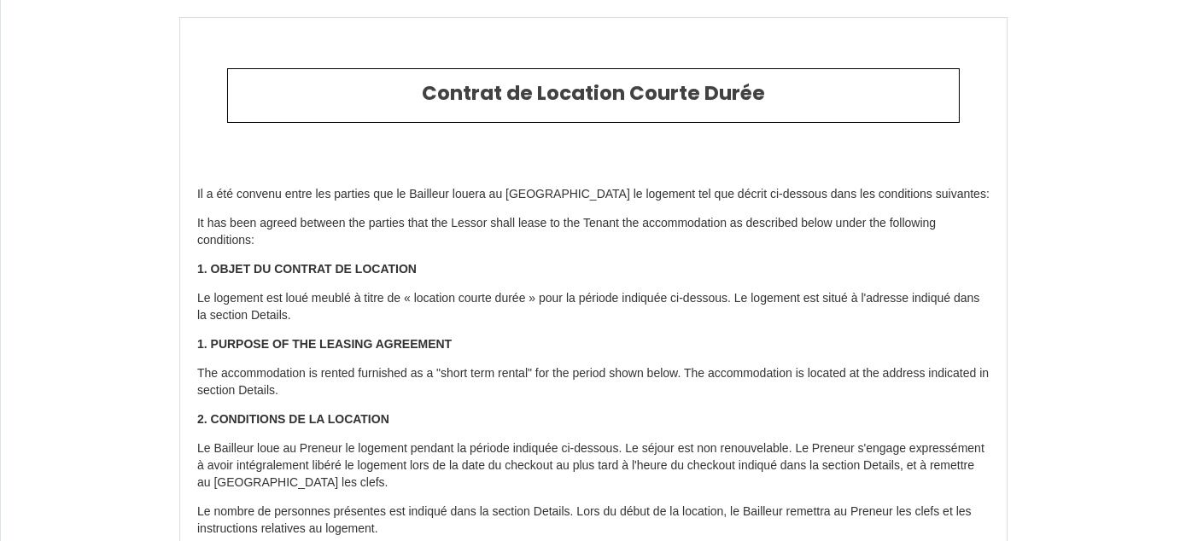
type input "6429500"
type input "Louis Premier Un Séjour à Part"
type input "[STREET_ADDRESS]"
type input "57000"
type input "[GEOGRAPHIC_DATA]"
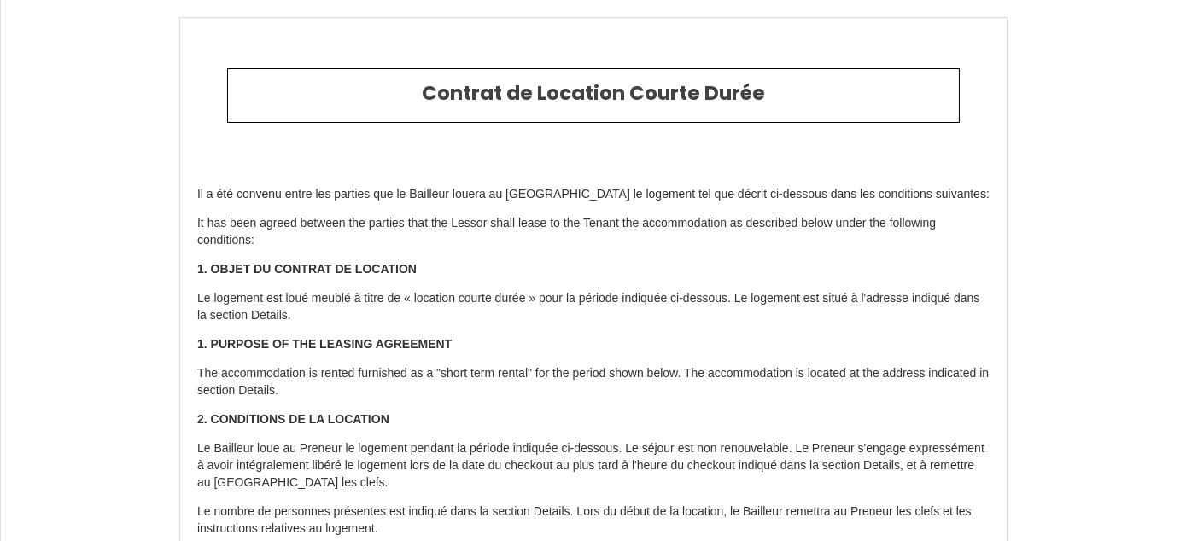
type input "[GEOGRAPHIC_DATA]"
type input "[DATE]"
type input "1"
type input "0"
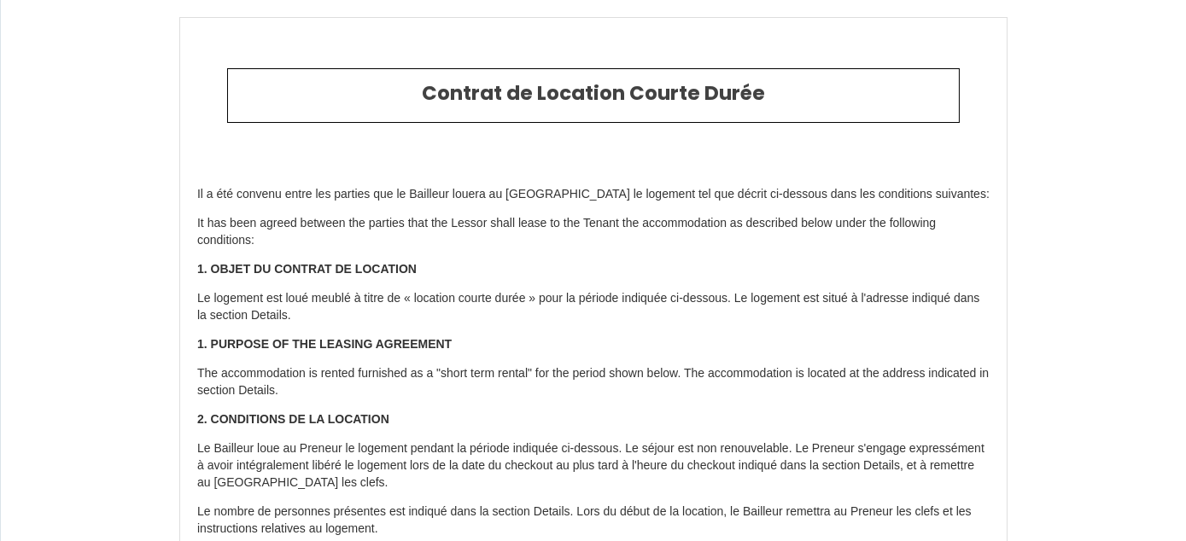
type input "200"
type input "1075.46"
type input "[PERSON_NAME]"
type input "societe [PERSON_NAME] [PERSON_NAME]"
type input "[GEOGRAPHIC_DATA]"
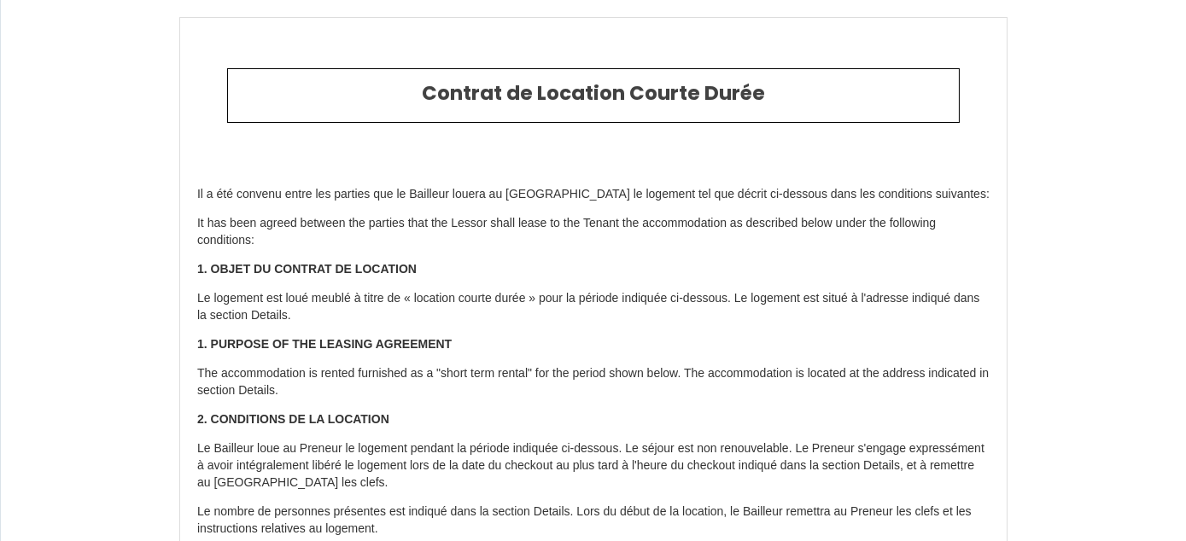
type input "[EMAIL_ADDRESS][DOMAIN_NAME]"
type input "SAAD"
type input "BENCHEIKH"
type input "Lot. Meftaha Rés. Mahjouba Imm. A Appt. 6 Tabriquet"
type input "11000"
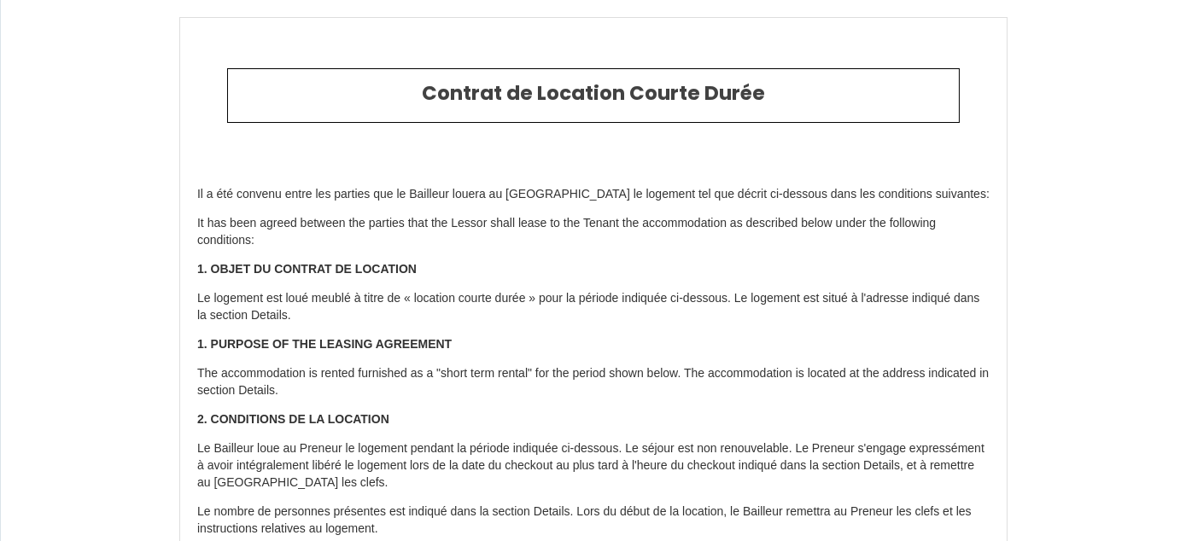
type input "Salé"
select select "MA"
type input "[EMAIL_ADDRESS][DOMAIN_NAME]"
type input "[PHONE_NUMBER]"
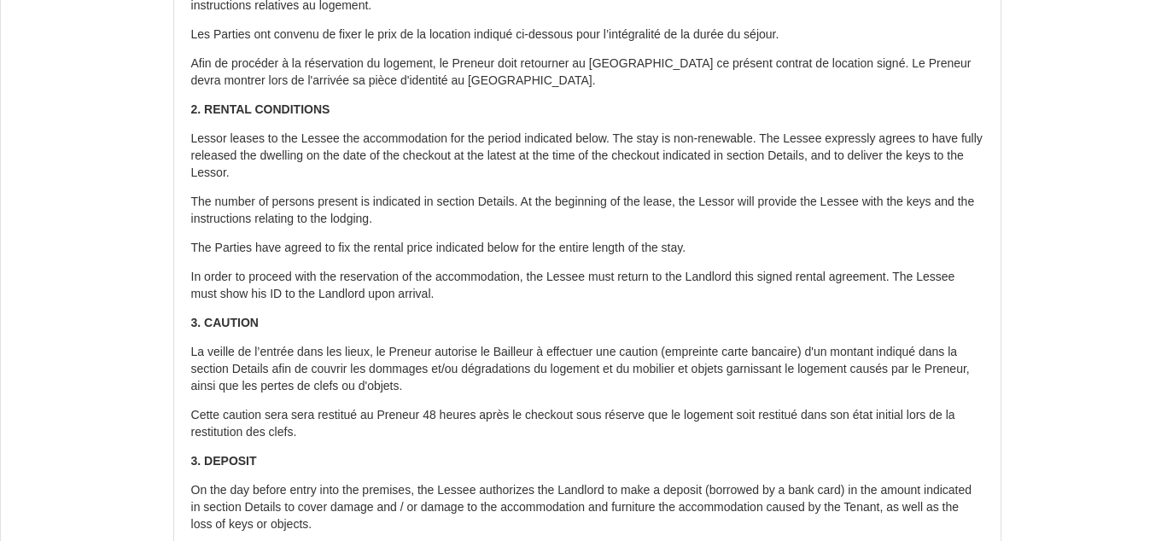
scroll to position [608, 0]
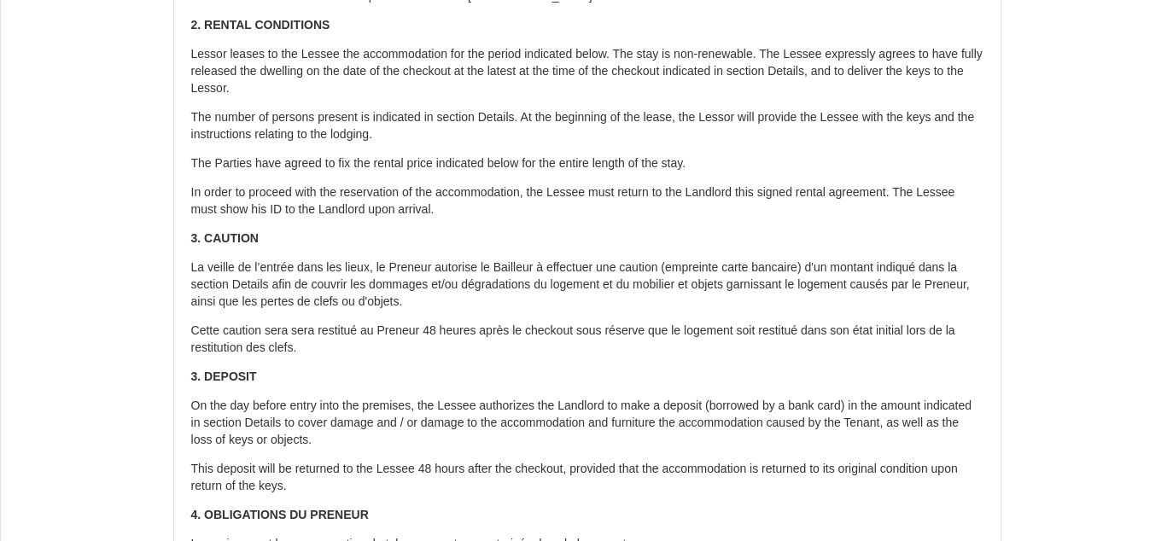
drag, startPoint x: 181, startPoint y: 231, endPoint x: 379, endPoint y: 353, distance: 232.2
click at [379, 353] on div "Il a été convenu entre les parties que le Bailleur louera au Locataire le logem…" at bounding box center [587, 450] width 826 height 1802
copy div "3. CAUTION La veille de l’entrée dans les lieux, le Preneur autorise le Bailleu…"
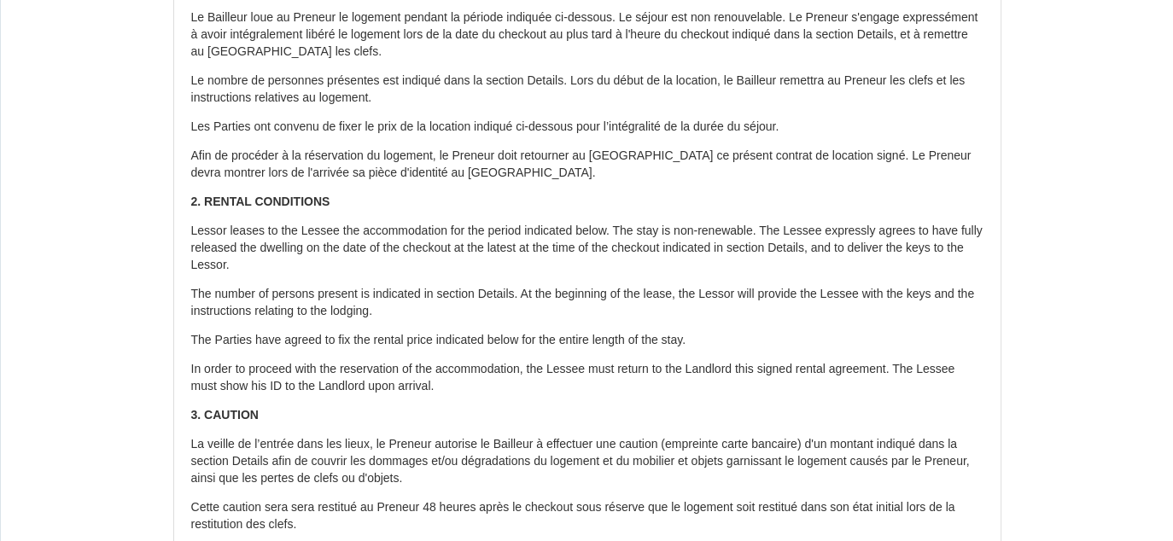
scroll to position [266, 0]
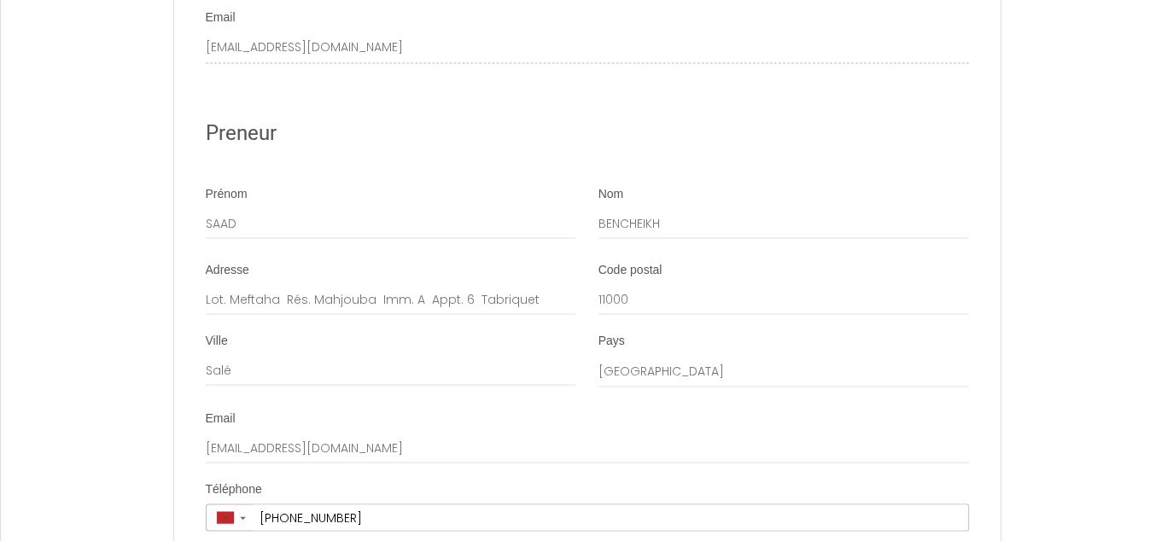
scroll to position [3510, 0]
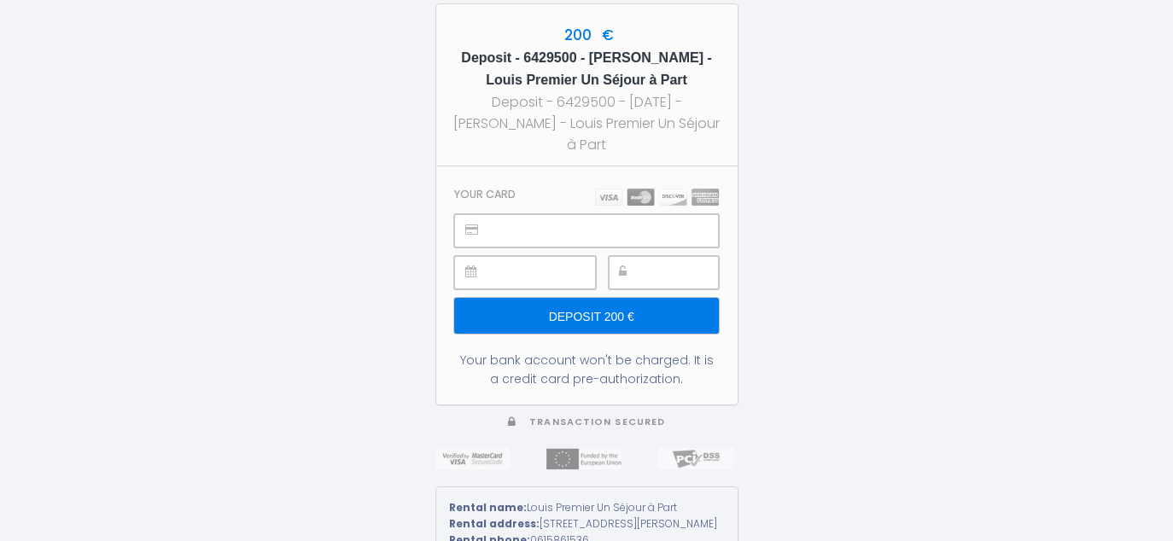
scroll to position [27, 0]
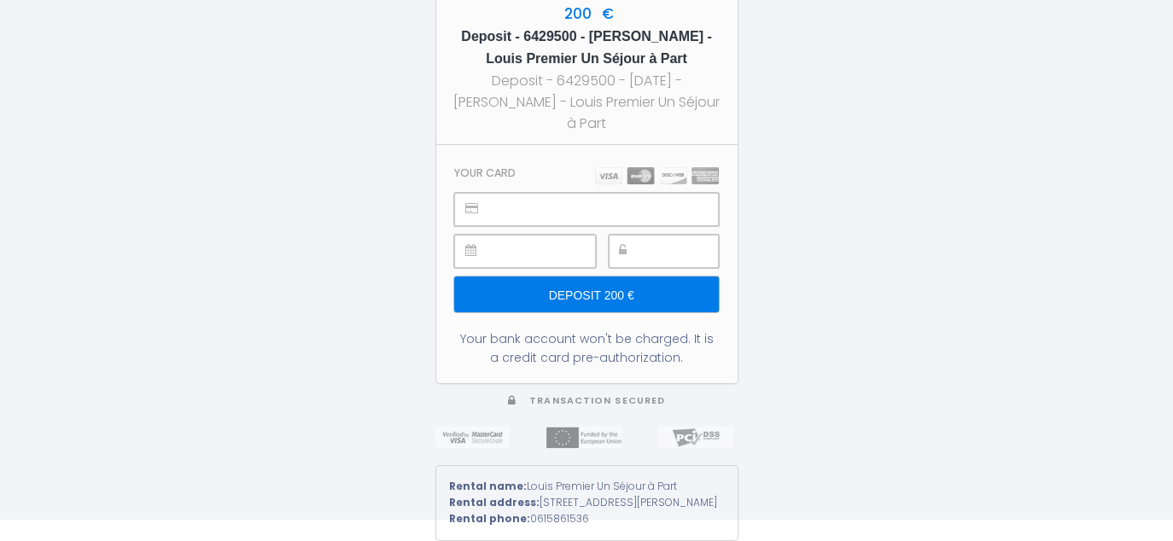
click at [884, 118] on div "200 € Deposit - 6429500 - SAAD BENCHEIKH - Louis Premier Un Séjour à Part Depos…" at bounding box center [586, 249] width 1173 height 541
click at [634, 235] on div at bounding box center [664, 251] width 110 height 33
click at [606, 283] on input "Deposit 200 €" at bounding box center [586, 295] width 264 height 36
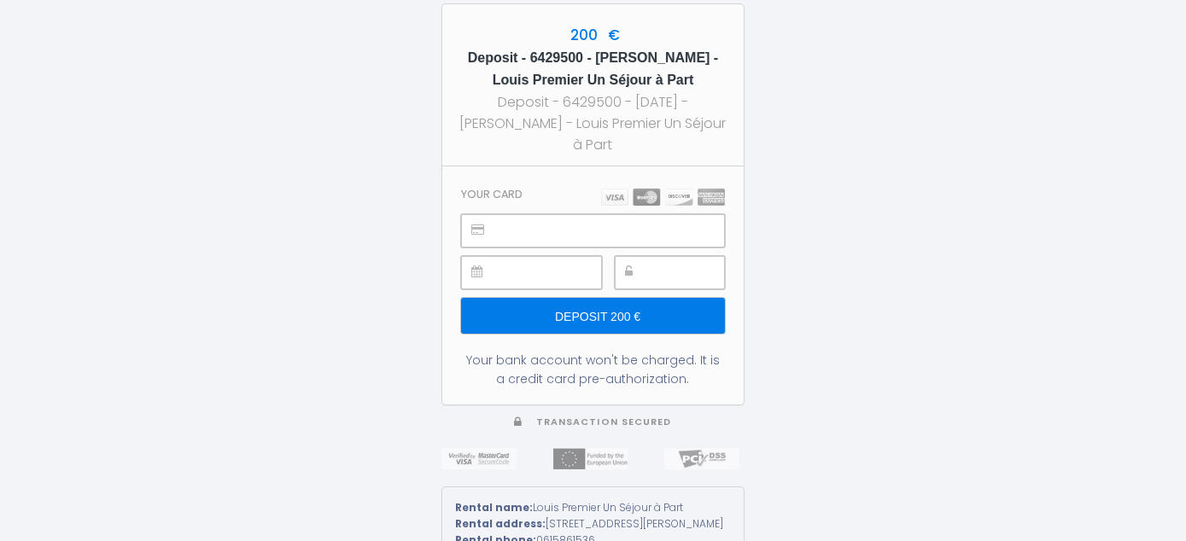
scroll to position [0, 0]
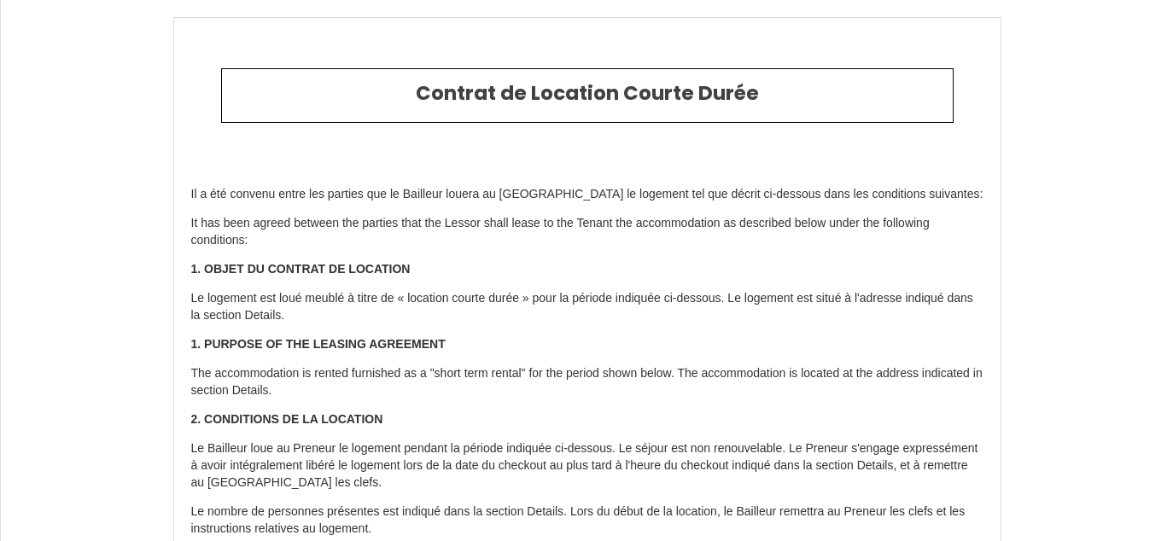
select select "MA"
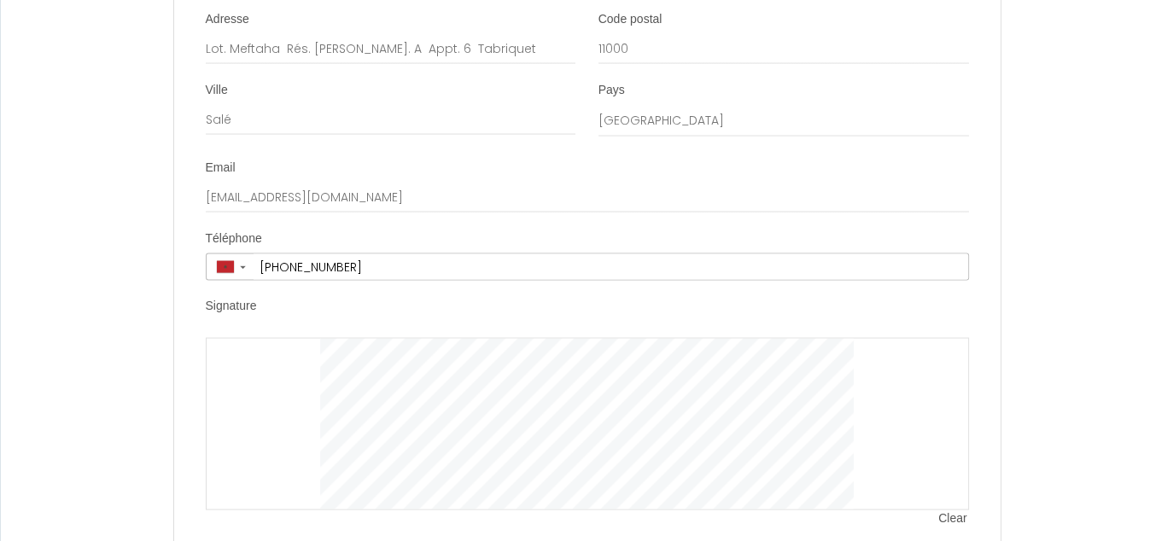
scroll to position [3510, 0]
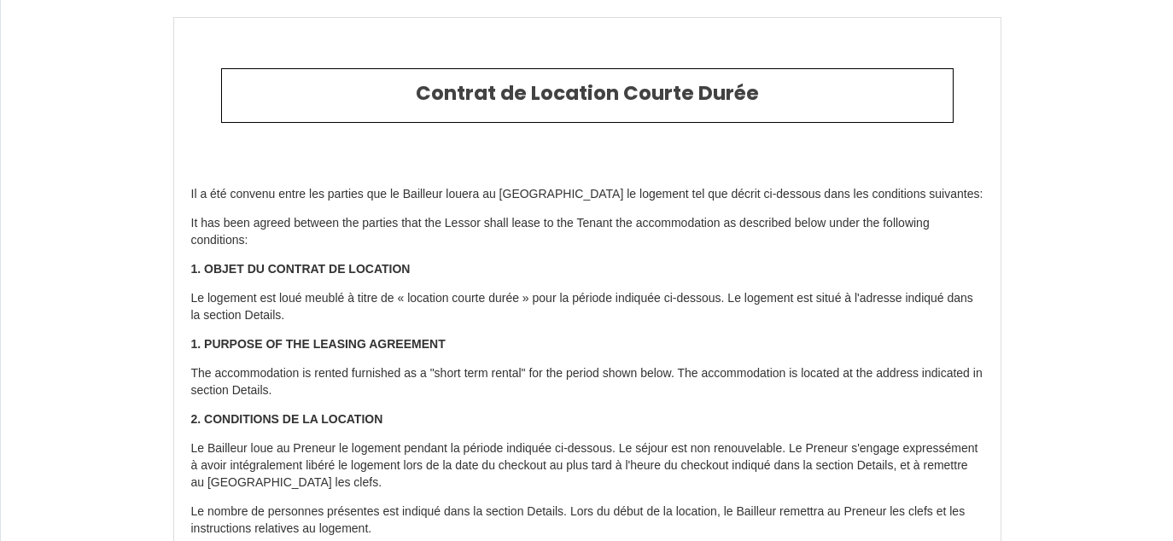
select select "MA"
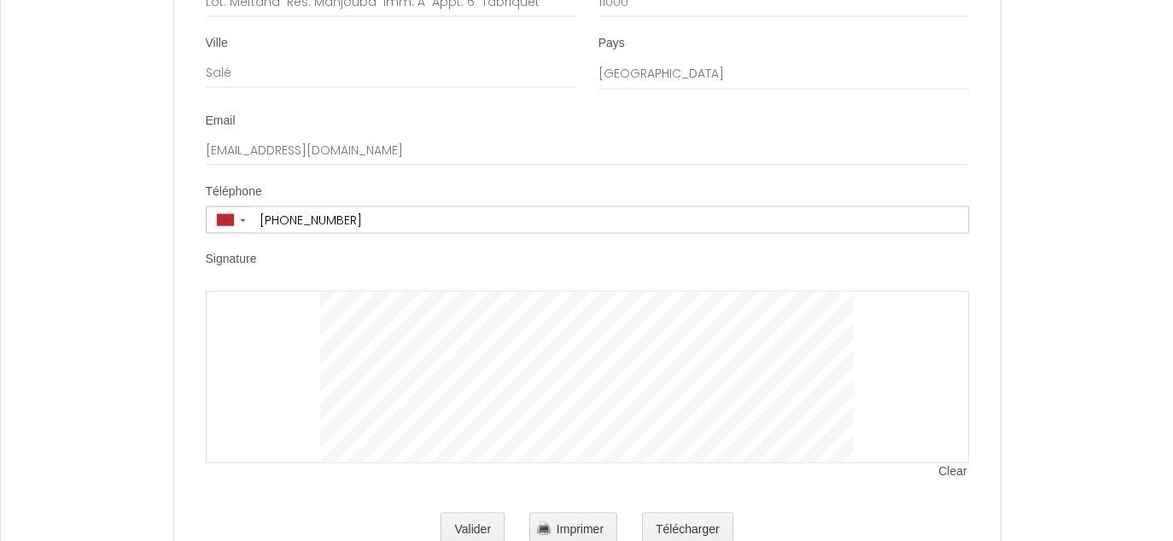
scroll to position [3510, 0]
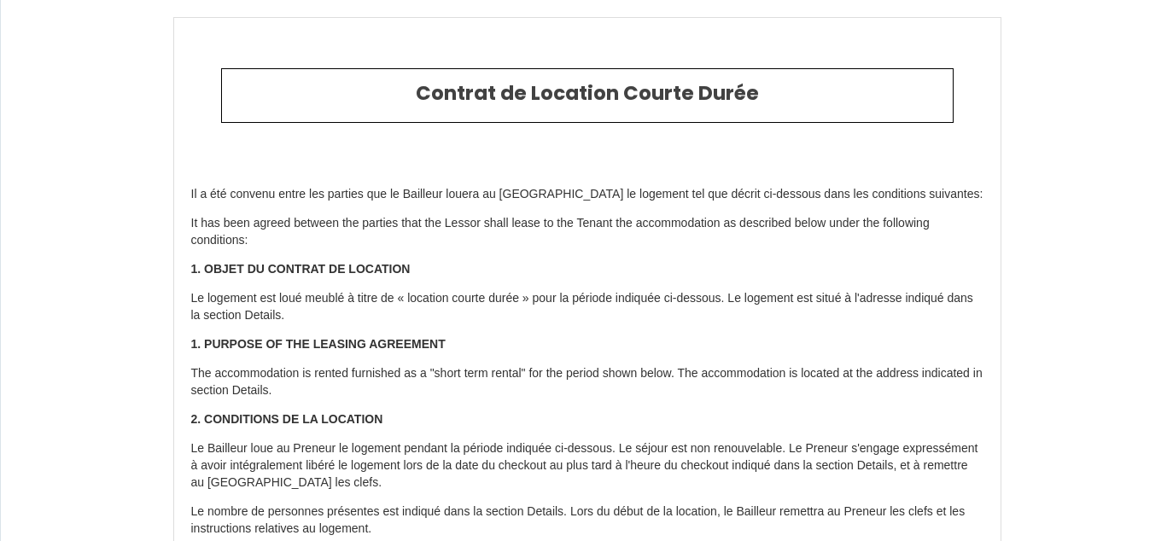
select select "MA"
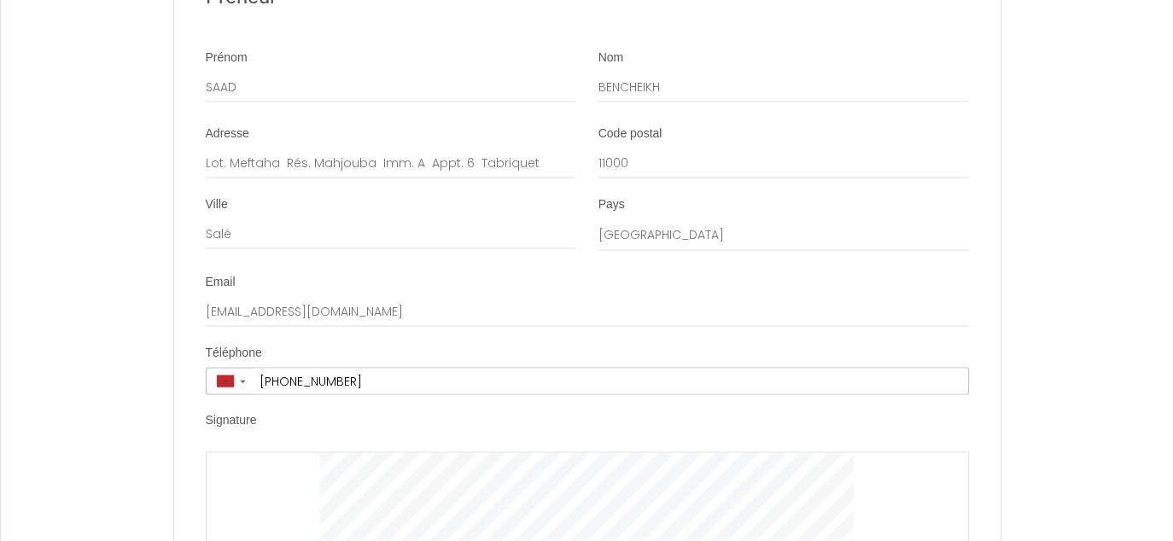
scroll to position [3510, 0]
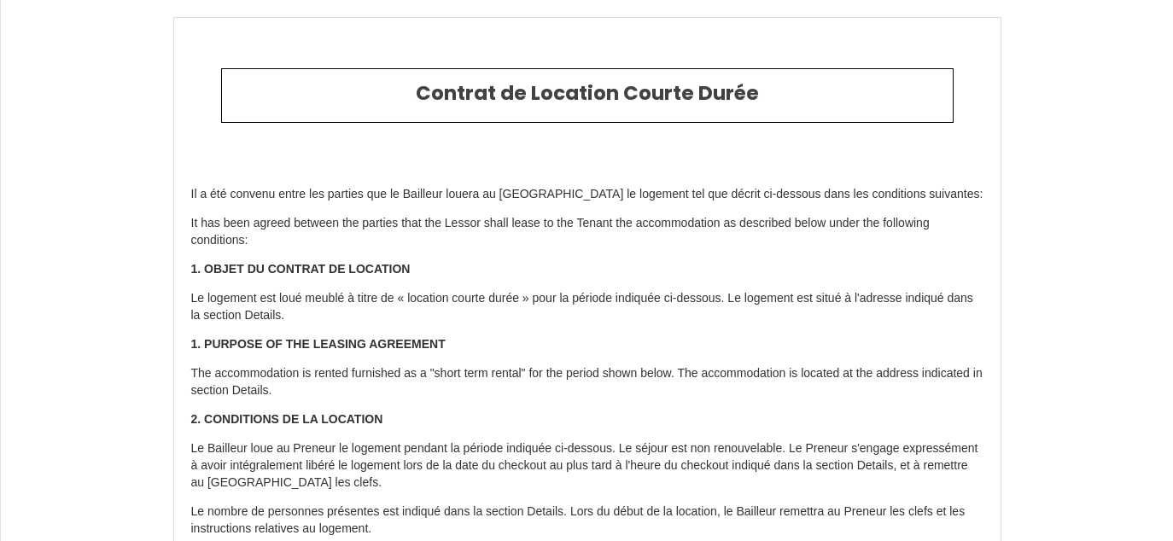
select select "MA"
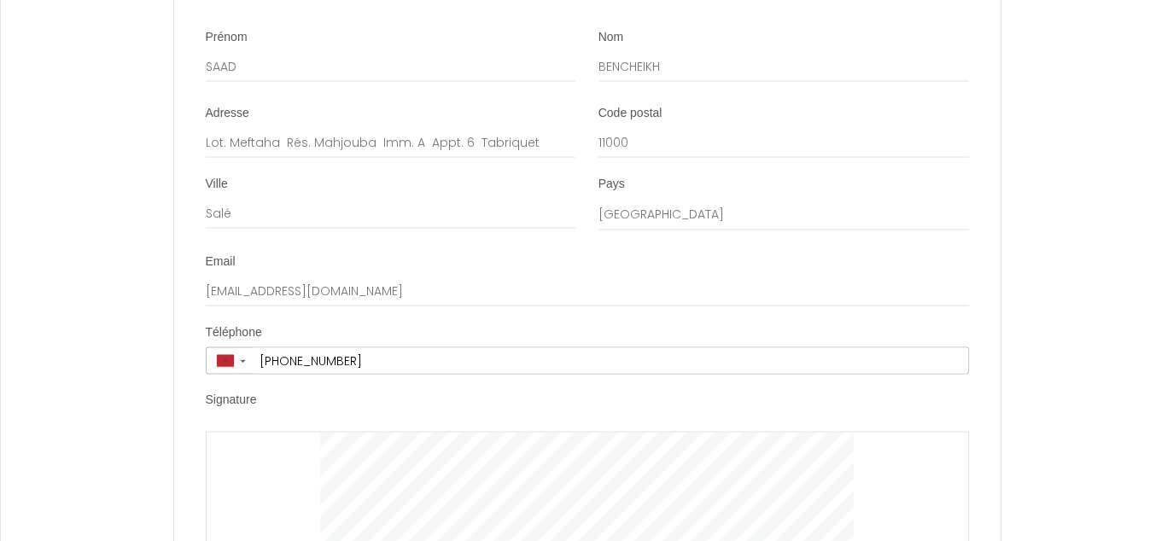
scroll to position [3510, 0]
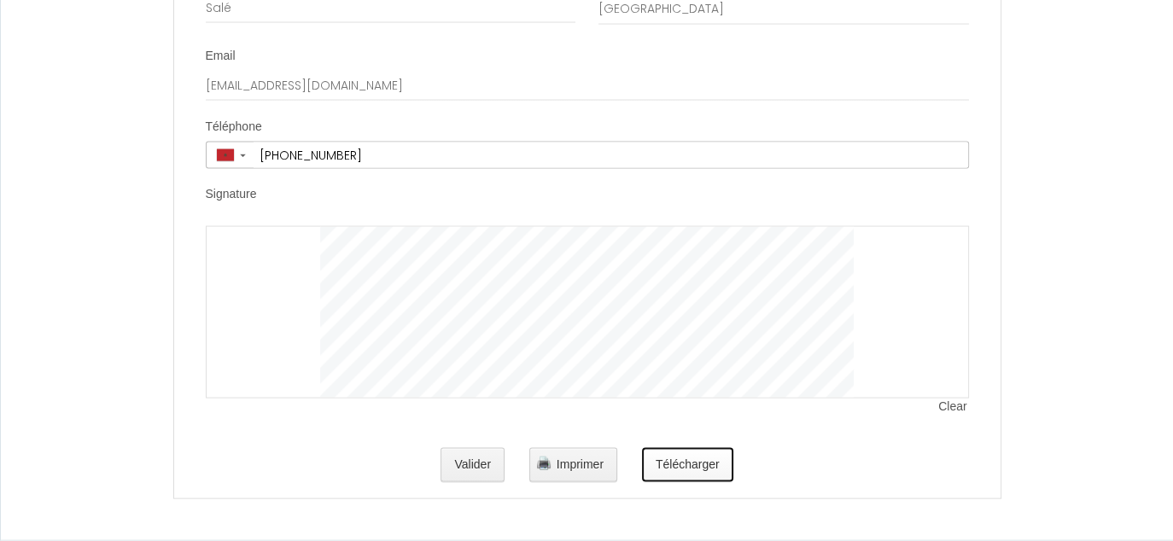
click at [667, 466] on button "Télécharger" at bounding box center [687, 465] width 91 height 34
drag, startPoint x: 576, startPoint y: 476, endPoint x: 953, endPoint y: 405, distance: 383.2
click at [576, 476] on button "Imprimer" at bounding box center [573, 465] width 88 height 34
click at [470, 462] on button "Valider" at bounding box center [472, 465] width 64 height 34
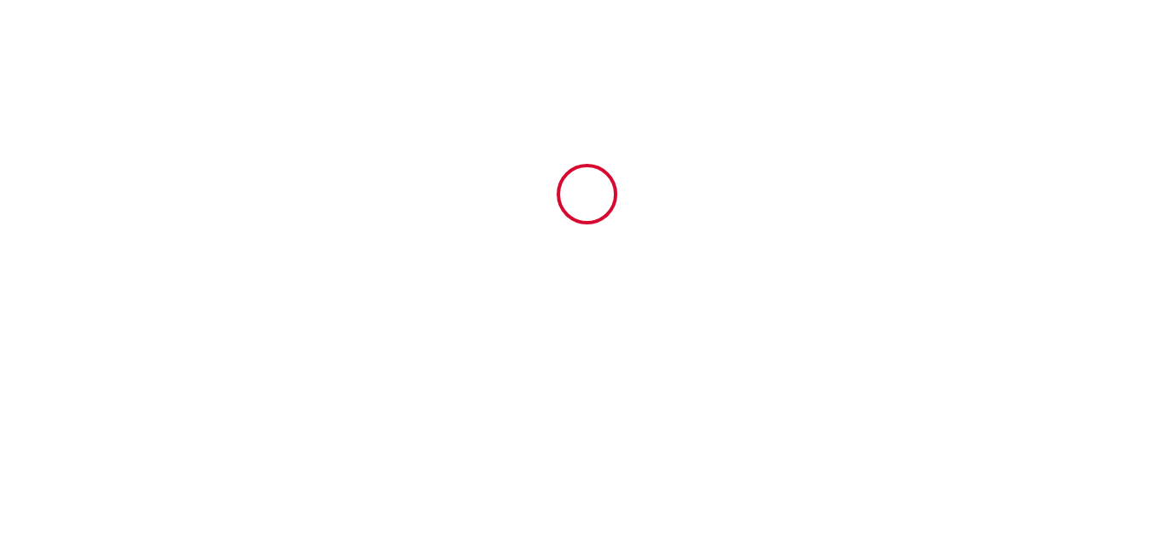
scroll to position [0, 0]
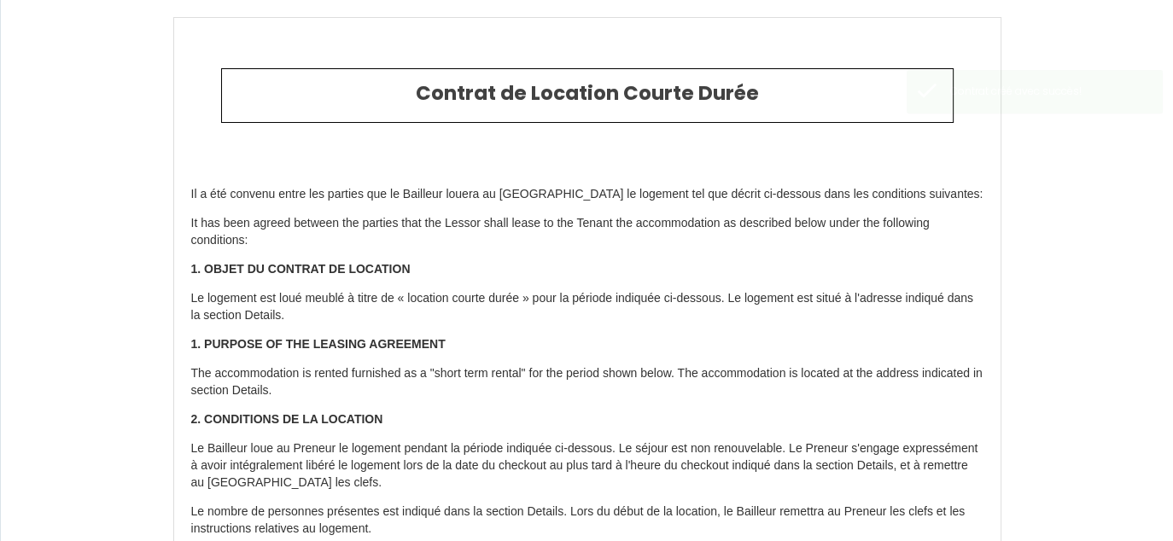
type input "25"
type input "972"
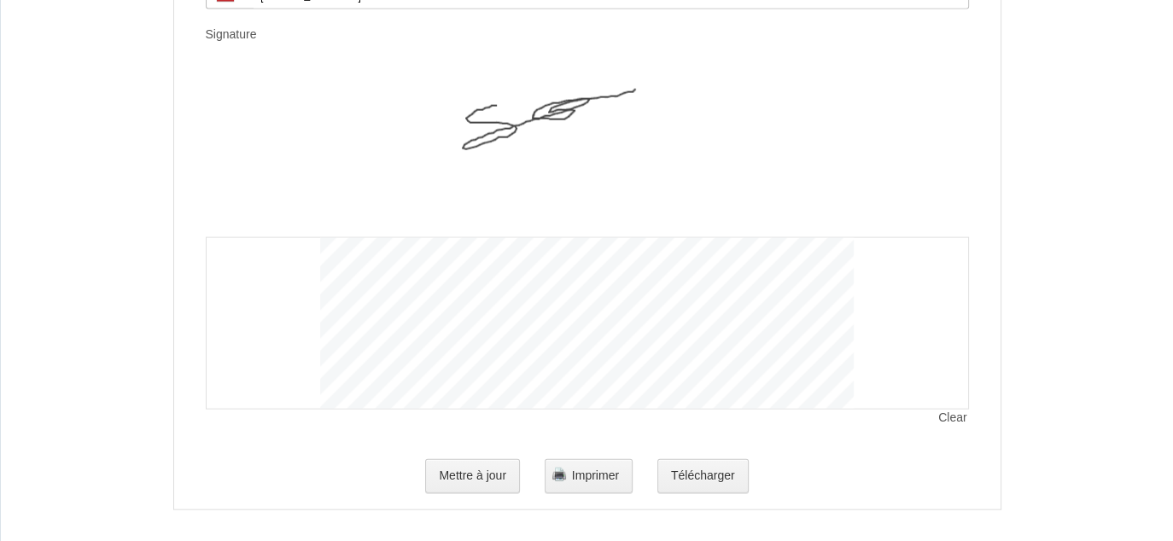
scroll to position [3681, 0]
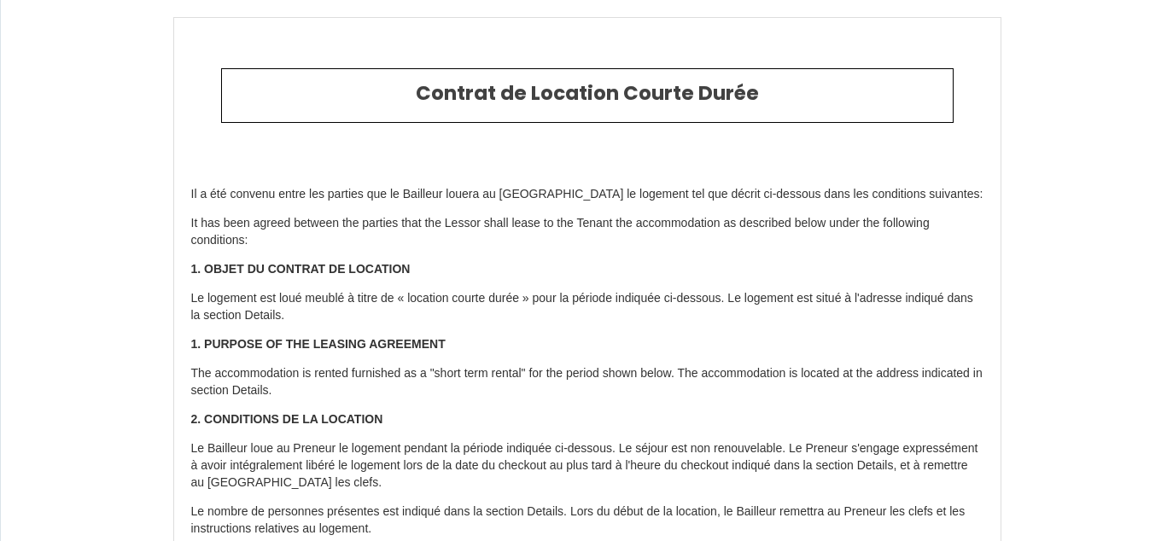
select select "MA"
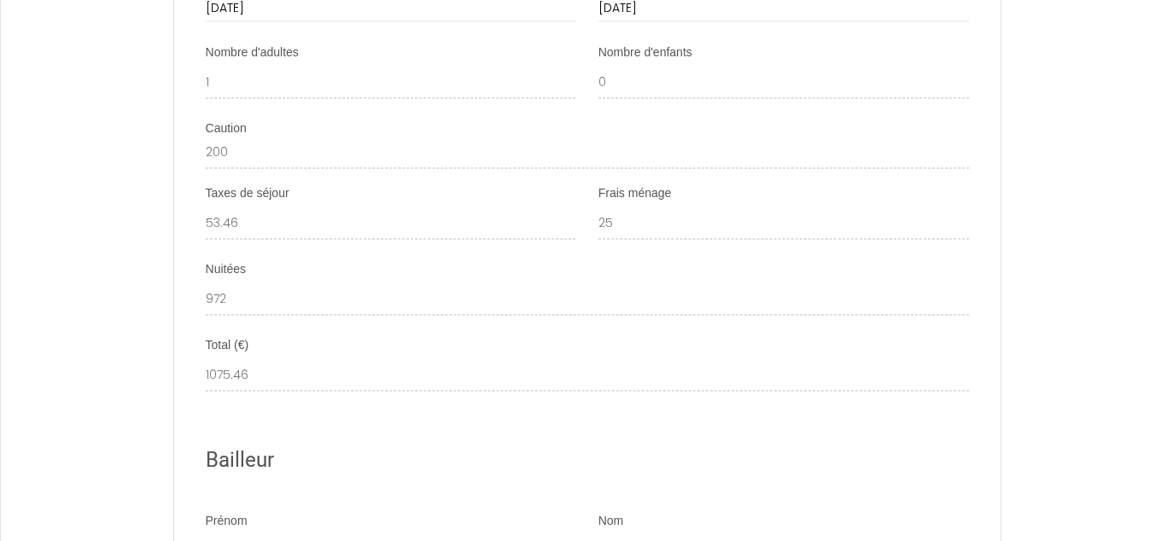
scroll to position [2390, 0]
